Goal: Task Accomplishment & Management: Manage account settings

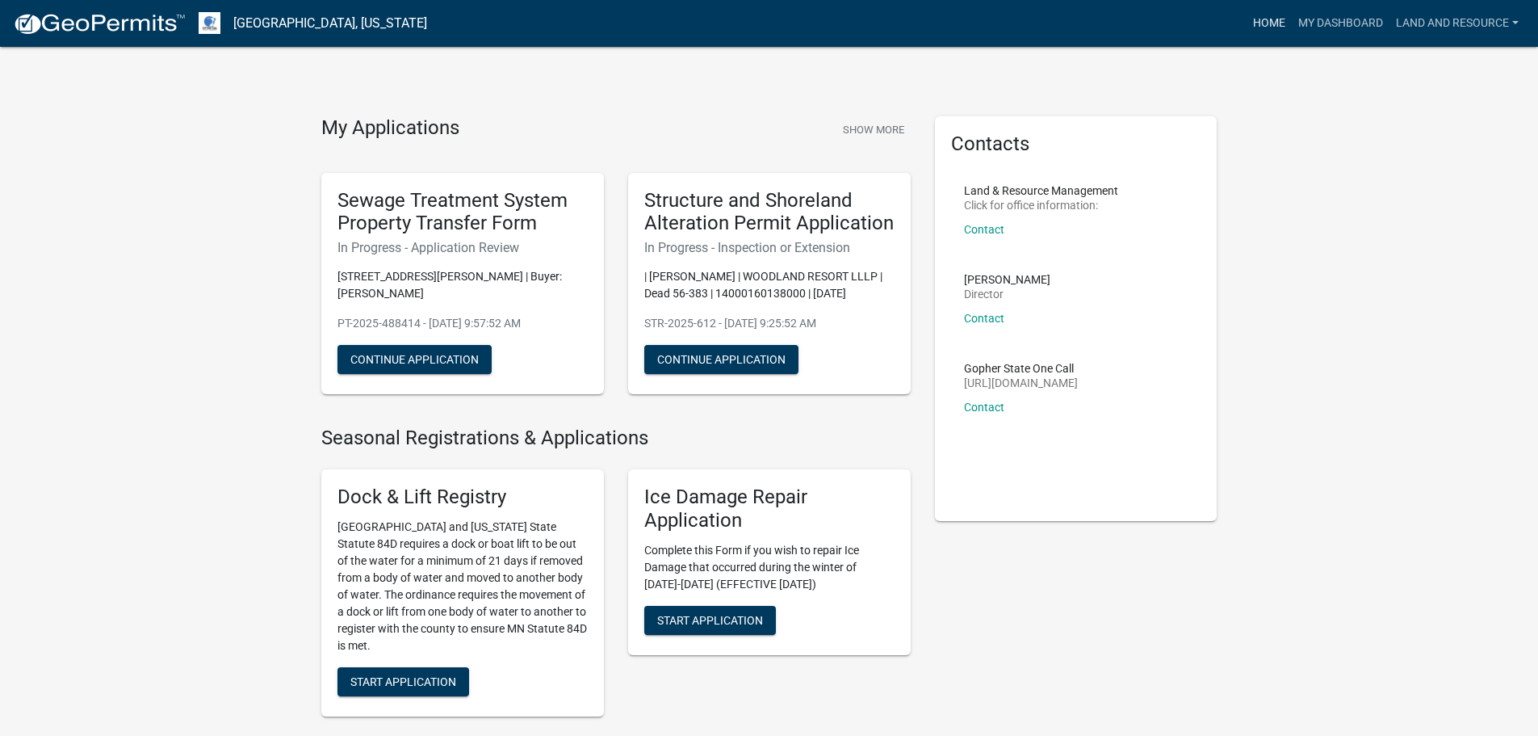
click at [1269, 25] on link "Home" at bounding box center [1269, 23] width 45 height 31
click at [1264, 19] on link "Home" at bounding box center [1269, 23] width 45 height 31
click at [1479, 23] on link "Land and Resource" at bounding box center [1458, 23] width 136 height 31
click at [1469, 125] on link "Logout" at bounding box center [1460, 118] width 129 height 39
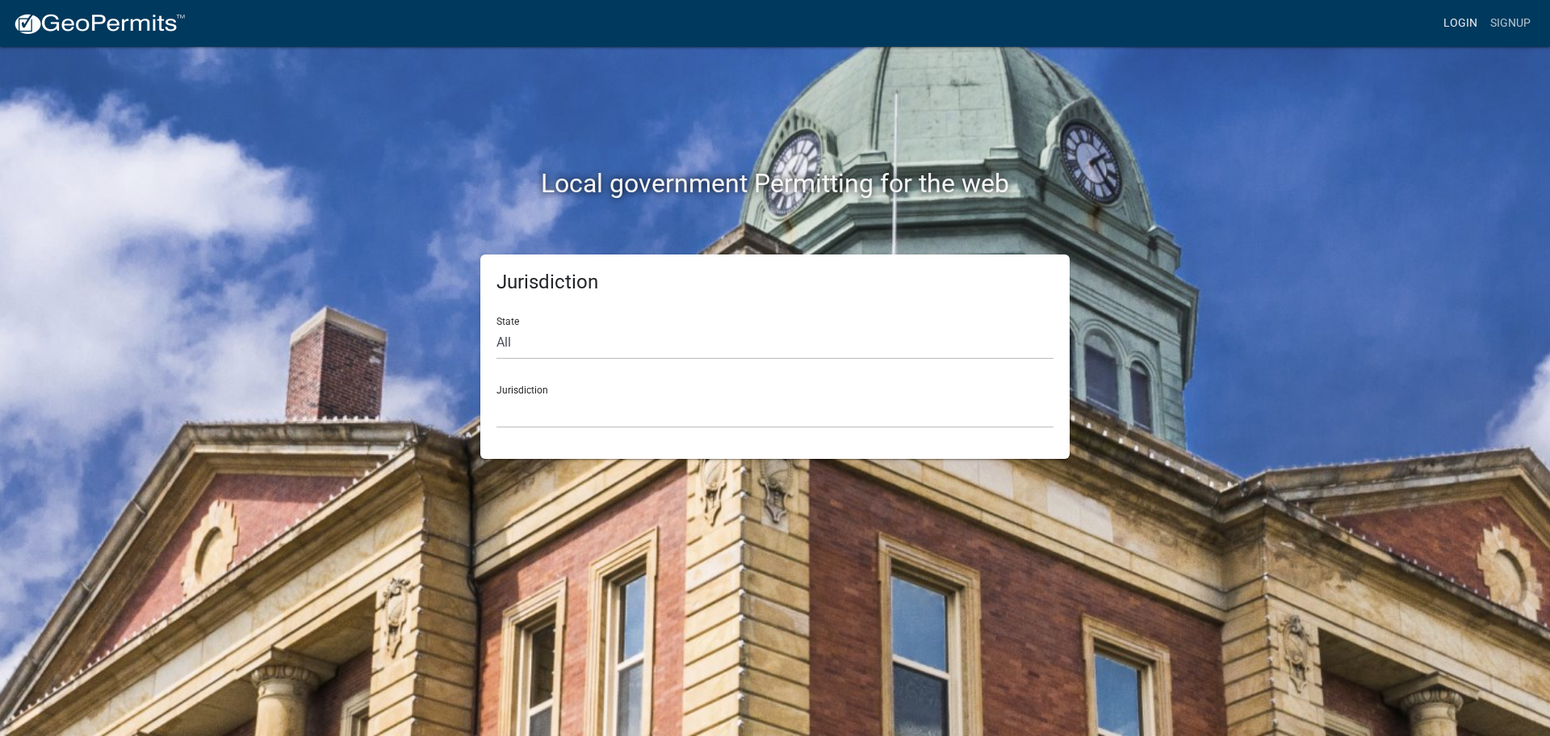
click at [1476, 19] on link "Login" at bounding box center [1460, 23] width 47 height 31
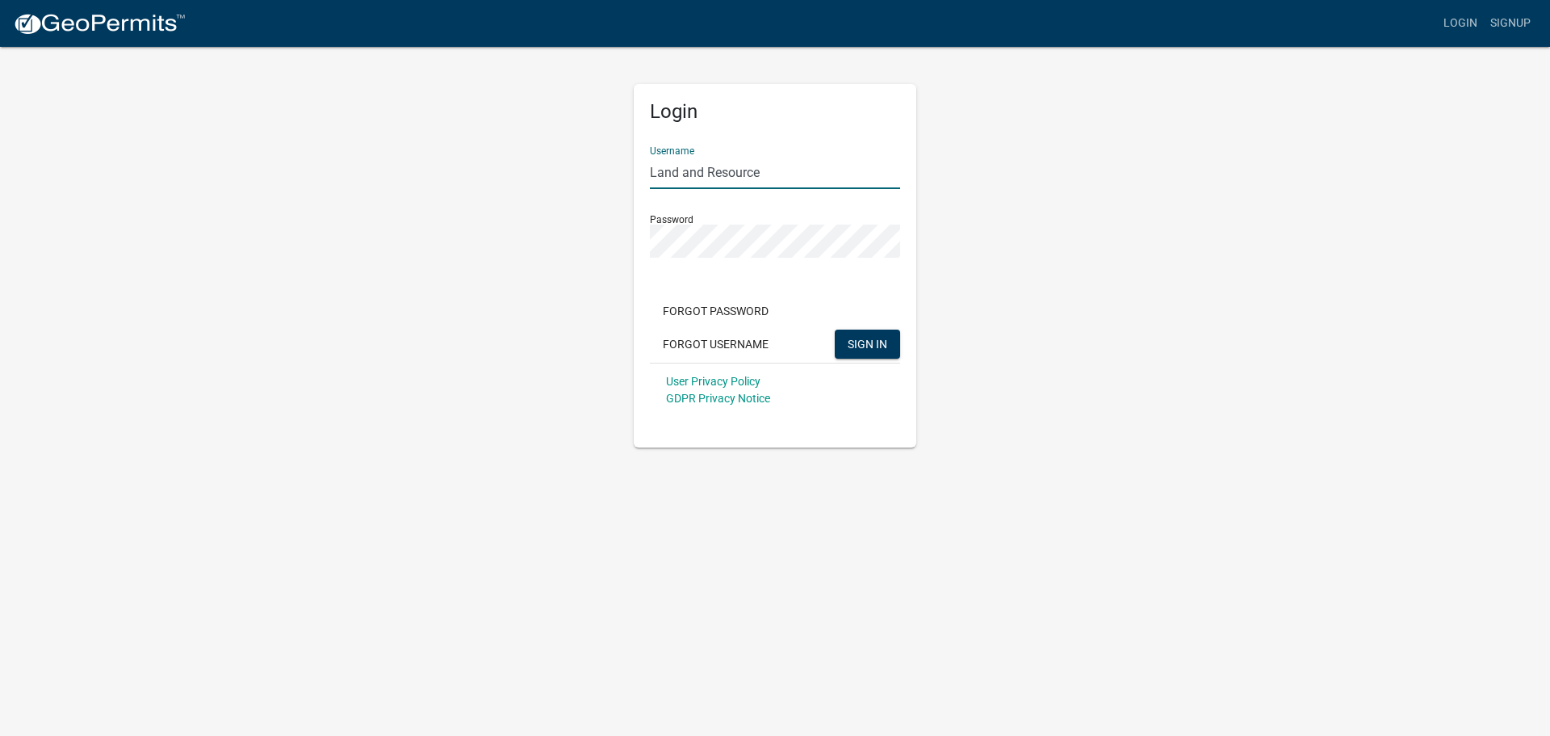
drag, startPoint x: 813, startPoint y: 178, endPoint x: 546, endPoint y: 140, distance: 269.9
click at [546, 140] on div "Login Username Land and Resource Password Forgot Password Forgot Username SIGN …" at bounding box center [775, 246] width 920 height 402
type input "Lindseyhanson"
click at [870, 350] on span "SIGN IN" at bounding box center [868, 343] width 40 height 13
